Goal: Navigation & Orientation: Go to known website

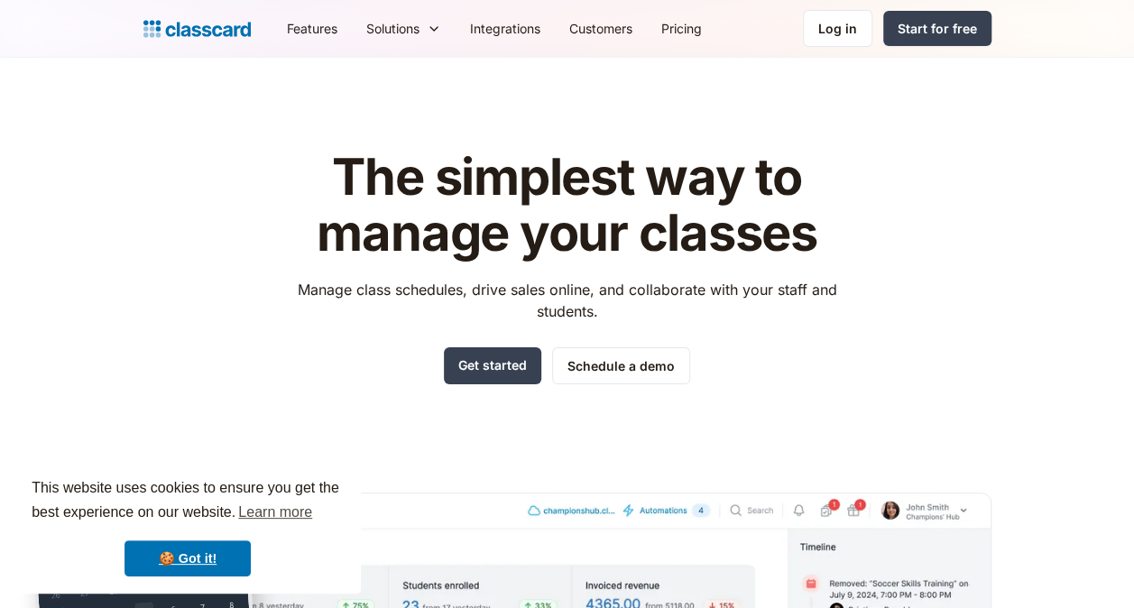
click at [840, 40] on link "Log in" at bounding box center [837, 28] width 69 height 37
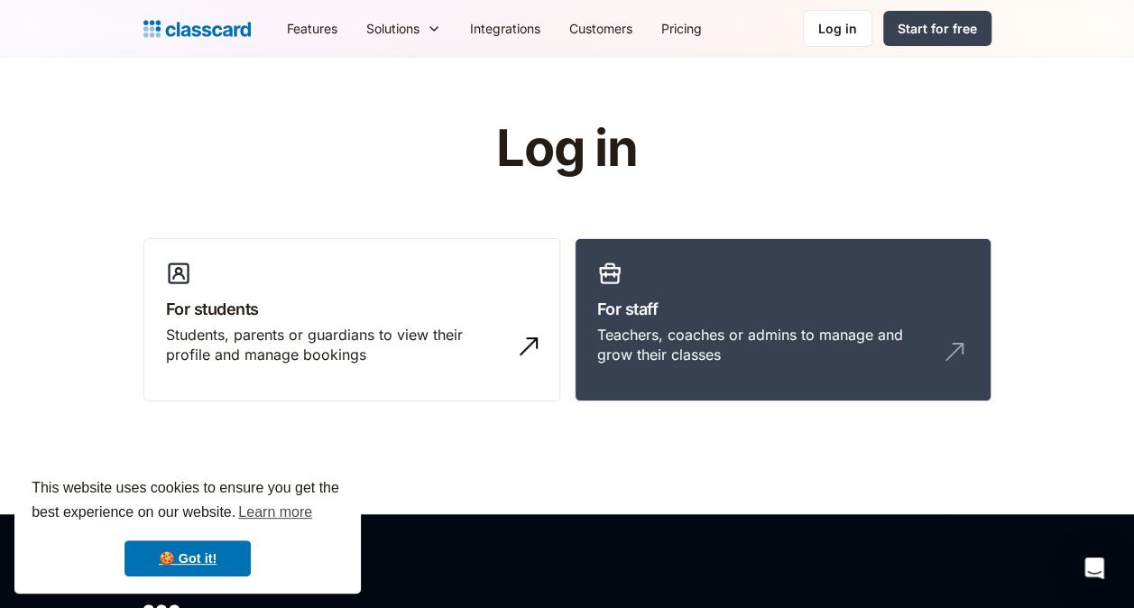
click at [349, 322] on link "For students Students, parents or guardians to view their profile and manage bo…" at bounding box center [351, 320] width 417 height 164
